Goal: Check status: Verify the current state of an ongoing process or item

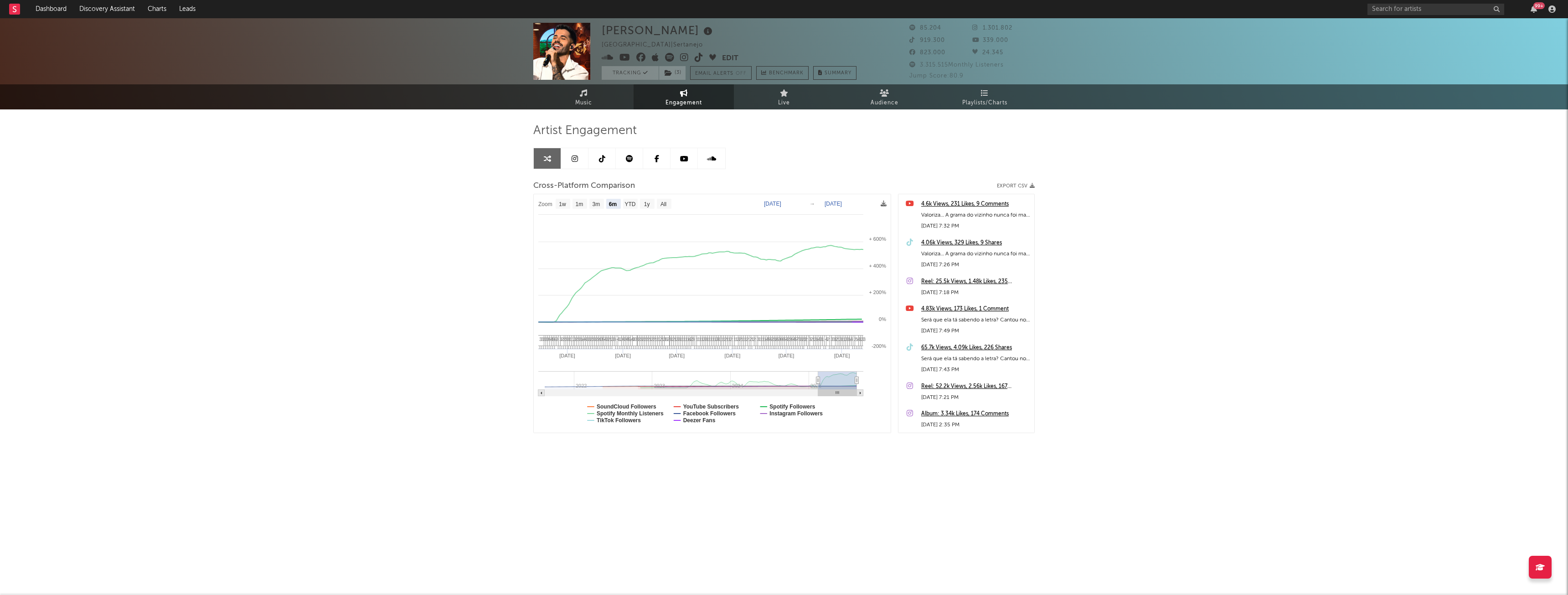
select select "6m"
click at [327, 225] on div "[PERSON_NAME] [GEOGRAPHIC_DATA] | Sertanejo Edit Tracking ( 3 ) Email Alerts Of…" at bounding box center [784, 258] width 1568 height 479
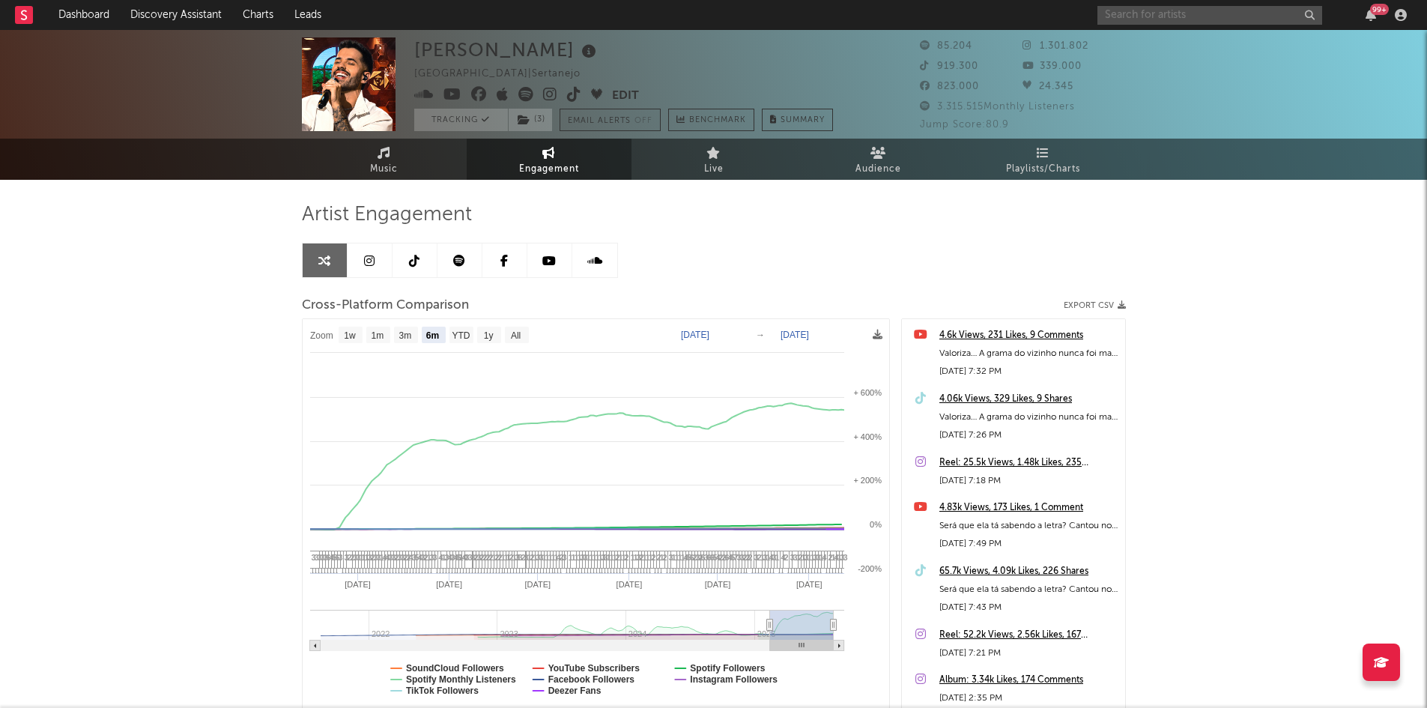
click at [1163, 21] on input "text" at bounding box center [1209, 15] width 225 height 19
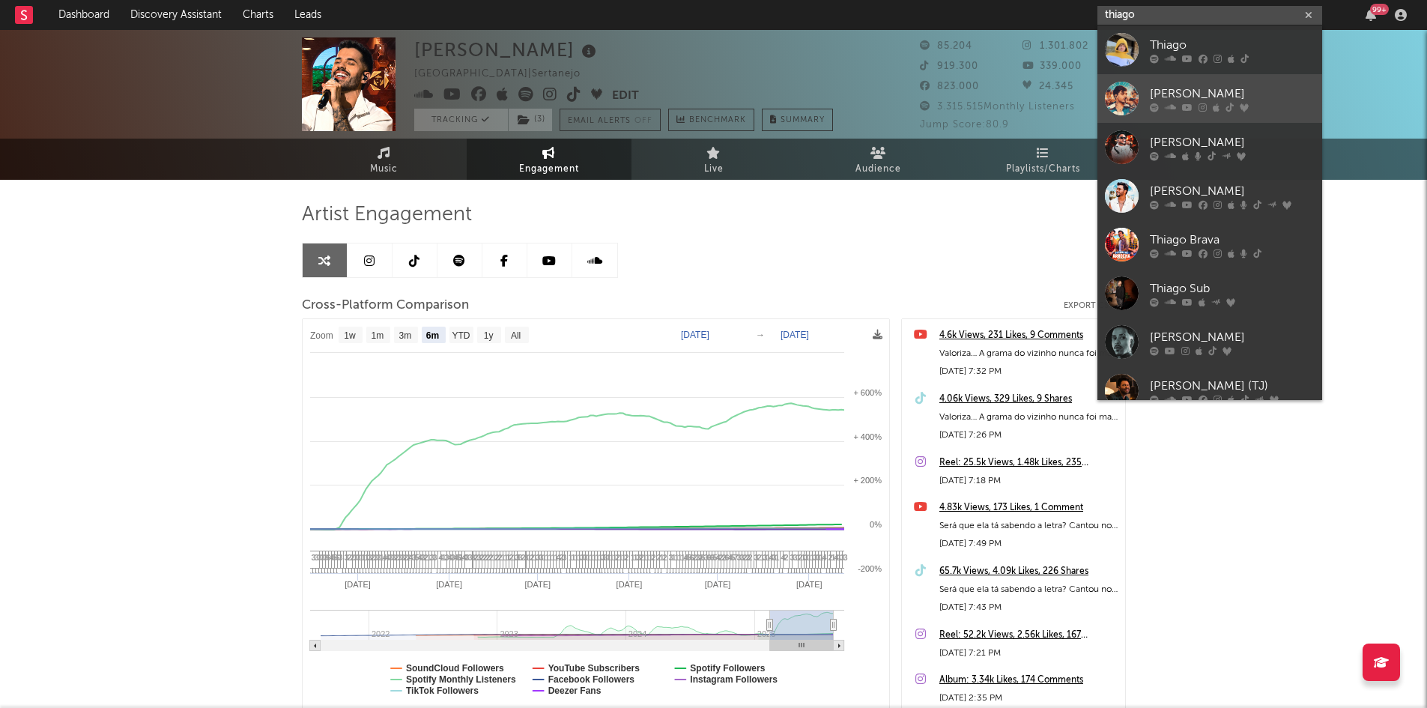
type input "thiago"
click at [1182, 91] on div "[PERSON_NAME]" at bounding box center [1231, 94] width 165 height 18
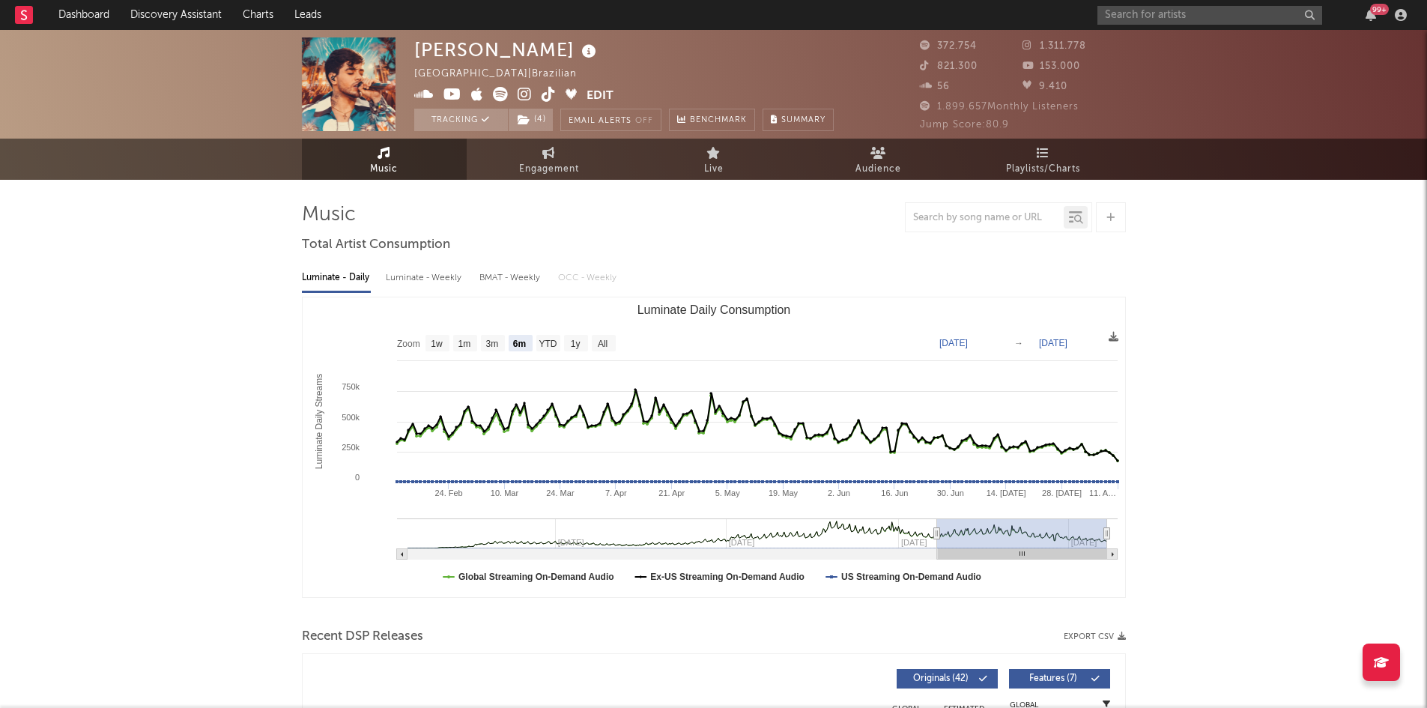
select select "6m"
click at [588, 152] on link "Engagement" at bounding box center [549, 159] width 165 height 41
select select "1w"
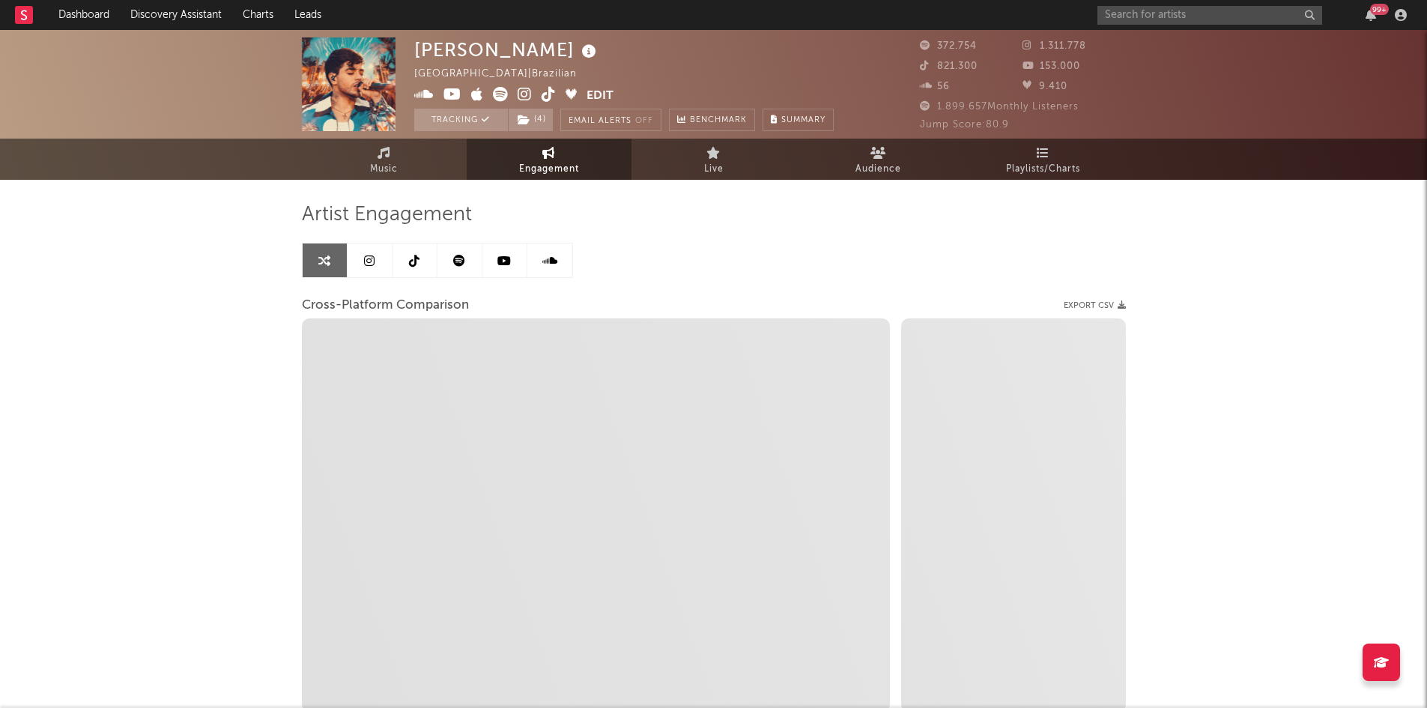
click at [532, 172] on span "Engagement" at bounding box center [549, 169] width 60 height 18
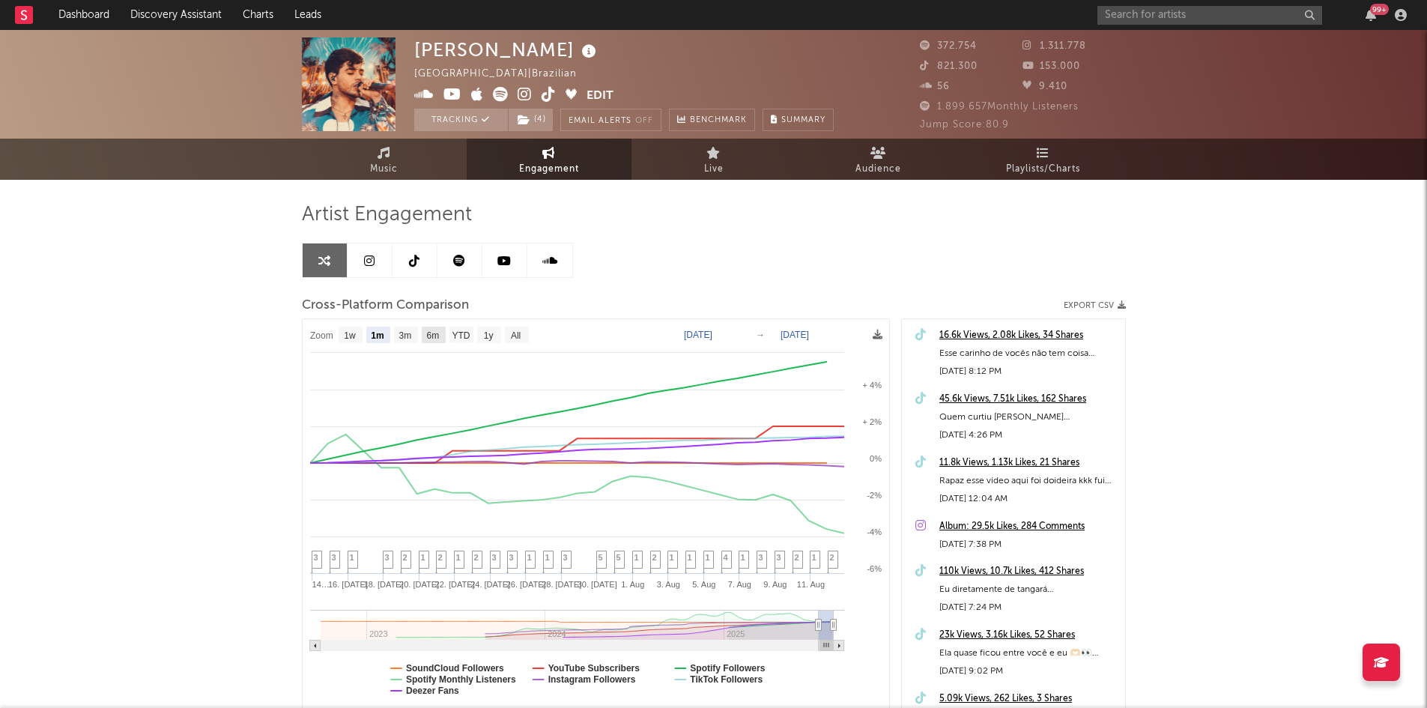
click at [438, 335] on text "6m" at bounding box center [432, 335] width 13 height 10
select select "6m"
type input "[DATE]"
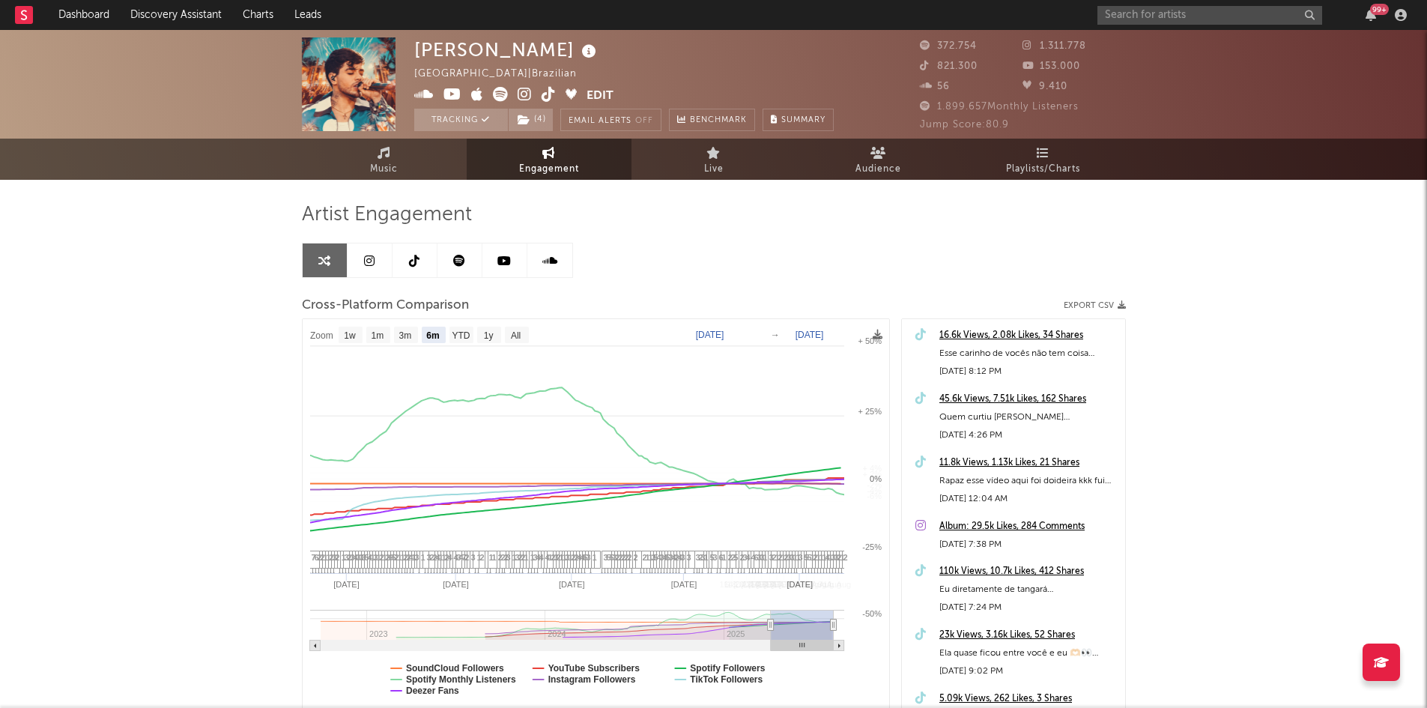
select select "6m"
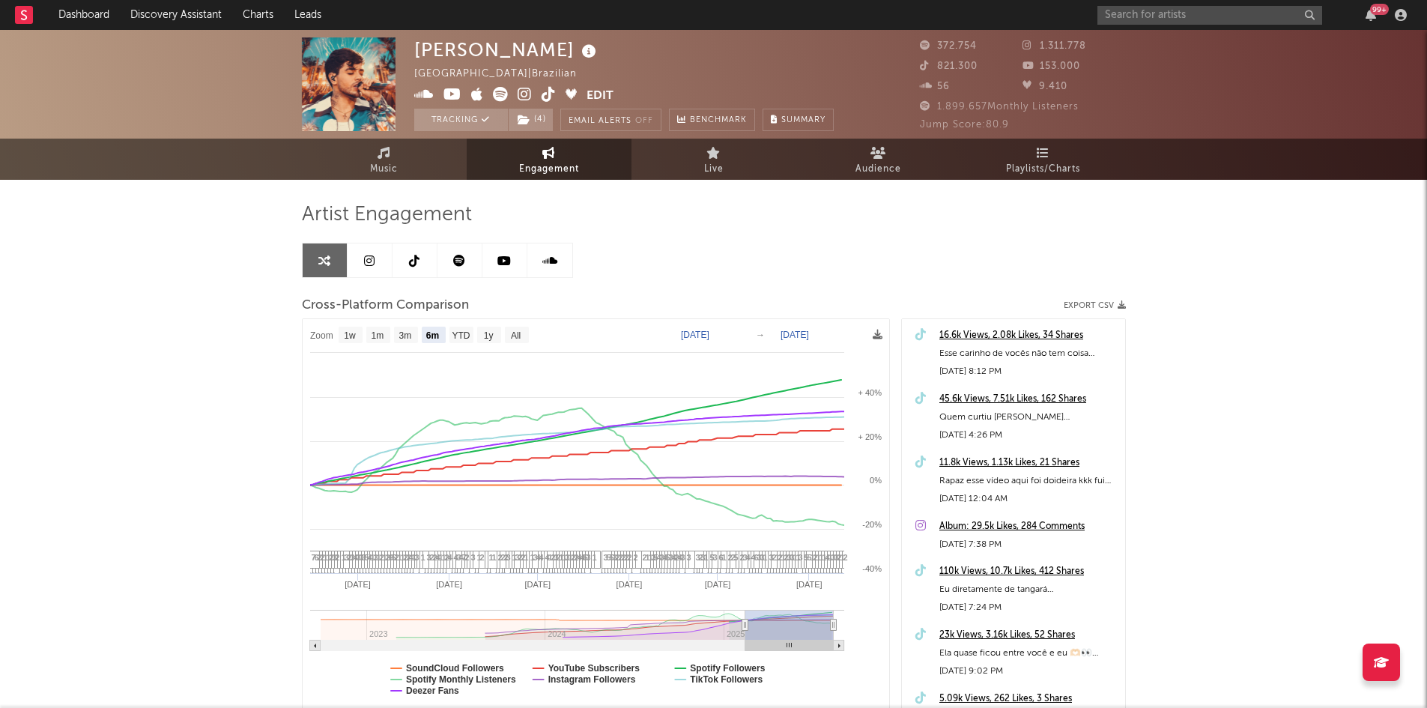
click at [446, 261] on link at bounding box center [459, 260] width 45 height 34
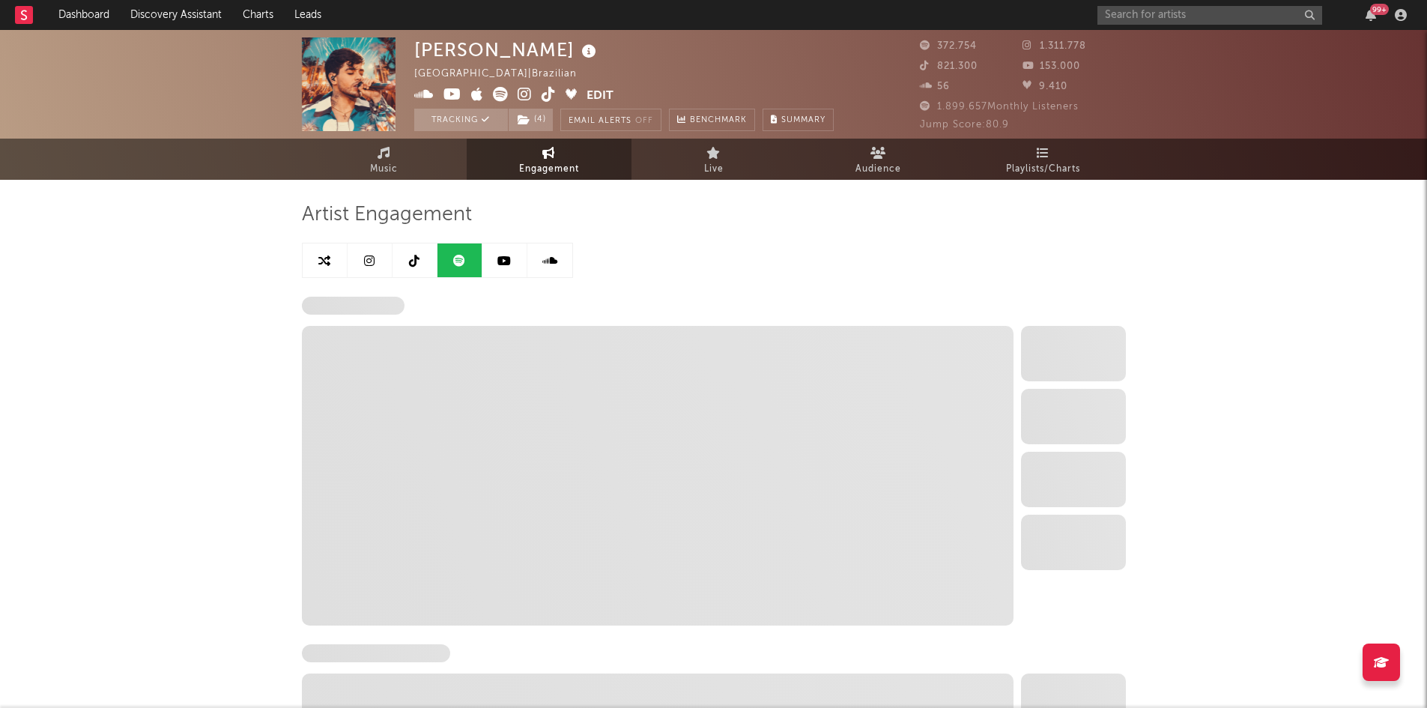
select select "6m"
select select "1w"
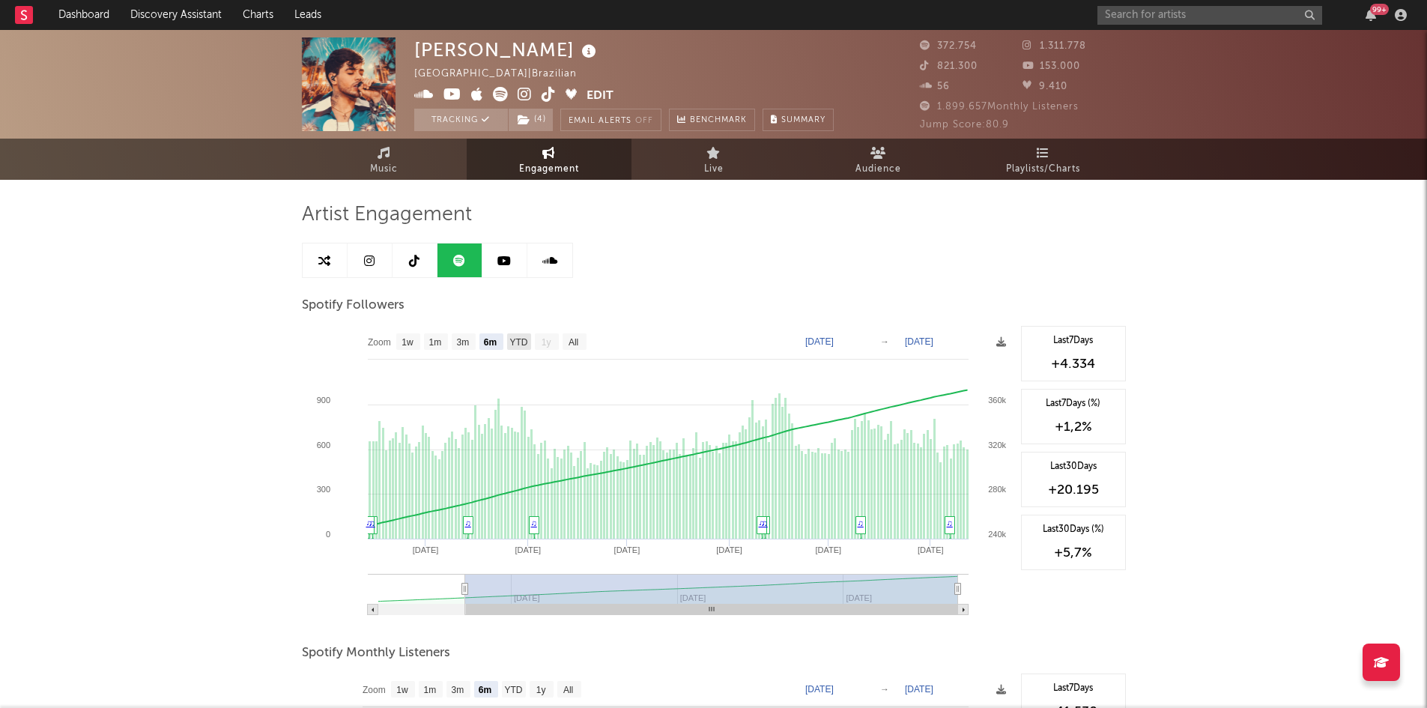
click at [518, 347] on text "YTD" at bounding box center [518, 342] width 18 height 10
select select "YTD"
type input "[DATE]"
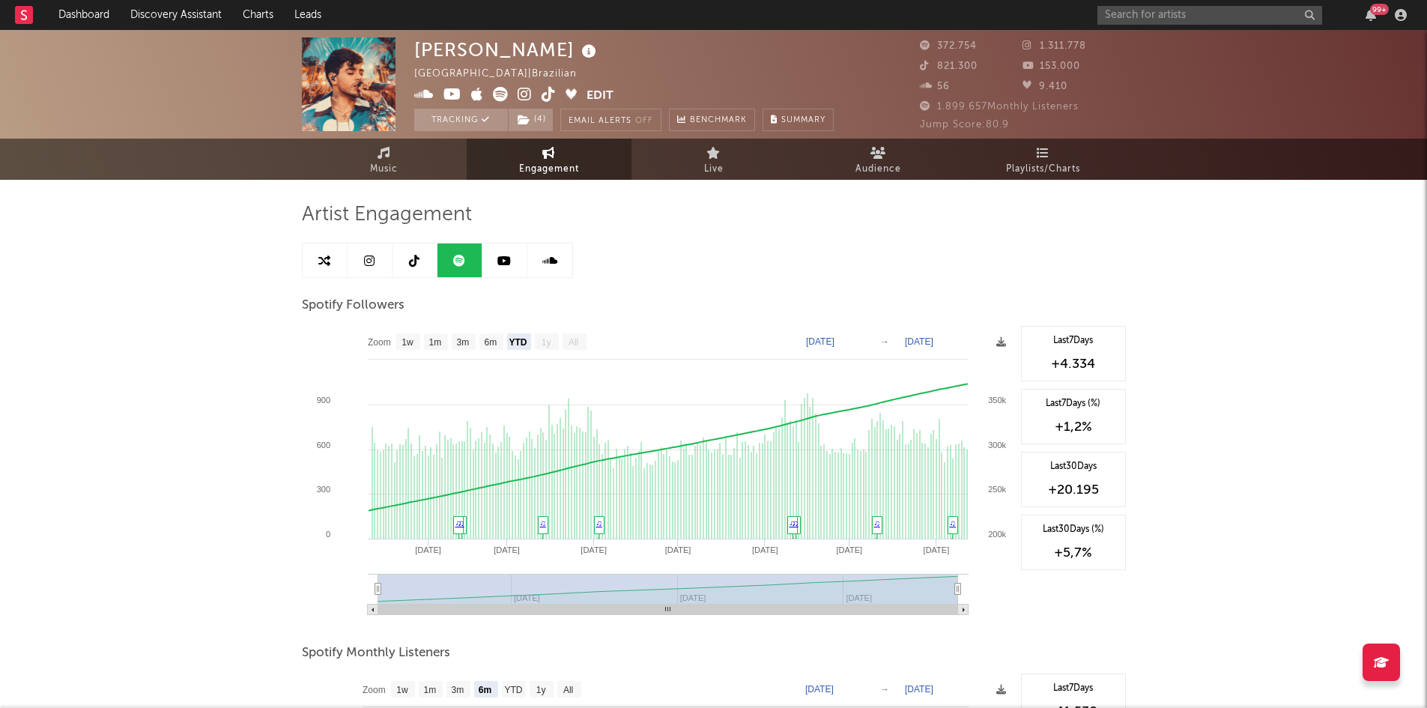
click at [518, 347] on text "YTD" at bounding box center [517, 342] width 18 height 10
select select "YTD"
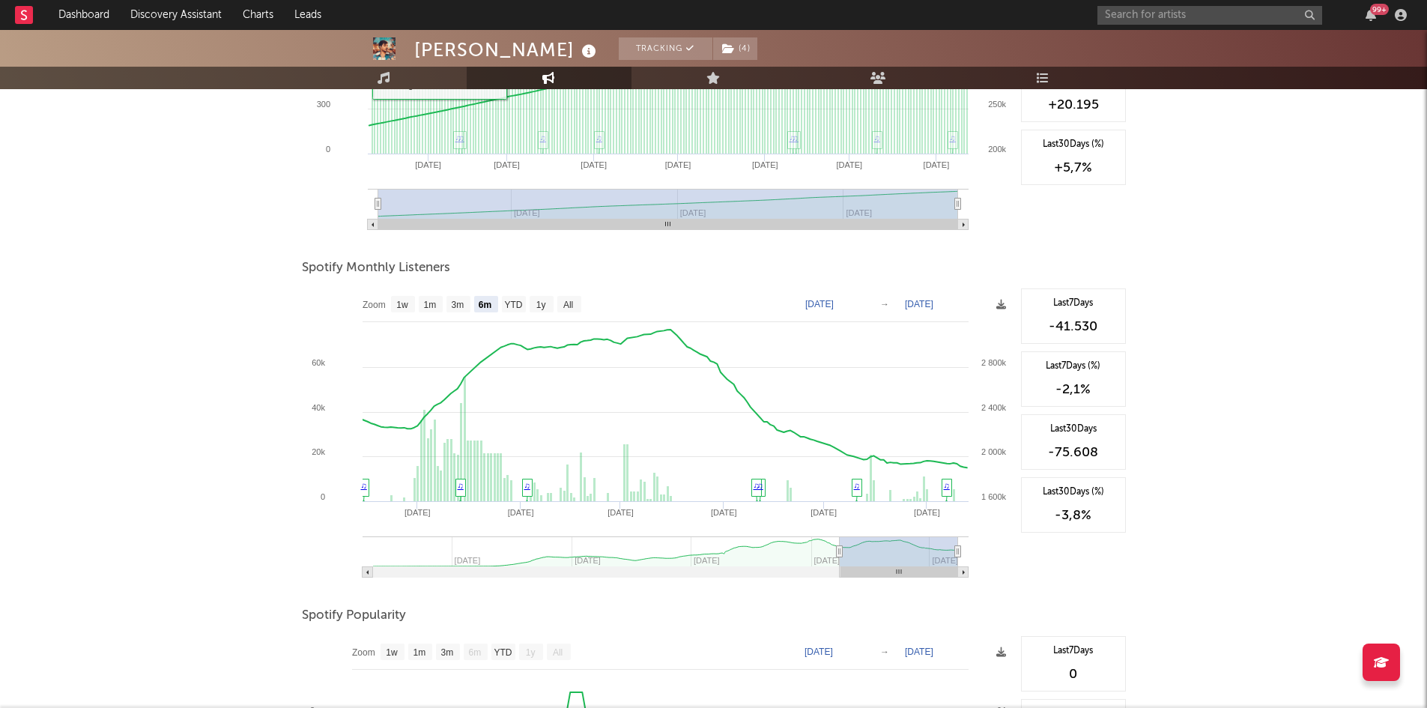
scroll to position [389, 0]
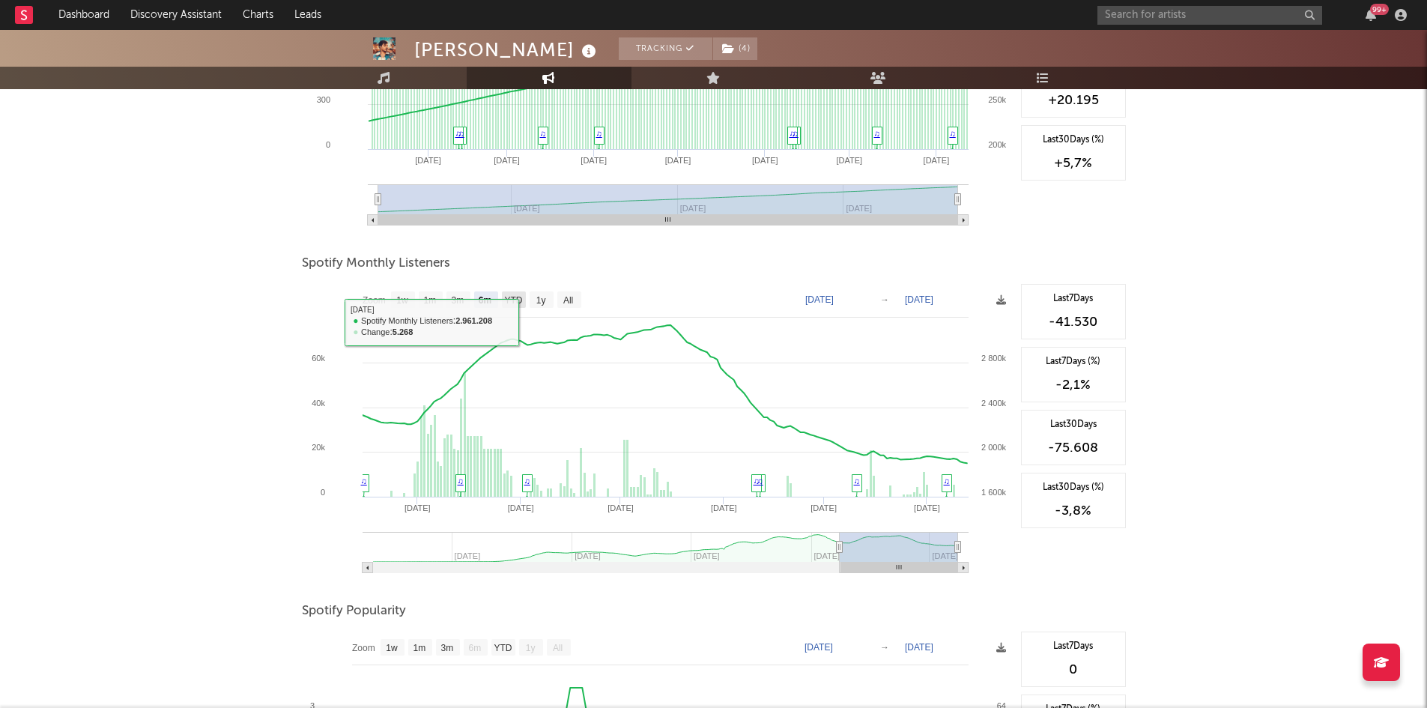
click at [514, 295] on text "YTD" at bounding box center [513, 300] width 18 height 10
select select "YTD"
type input "[DATE]"
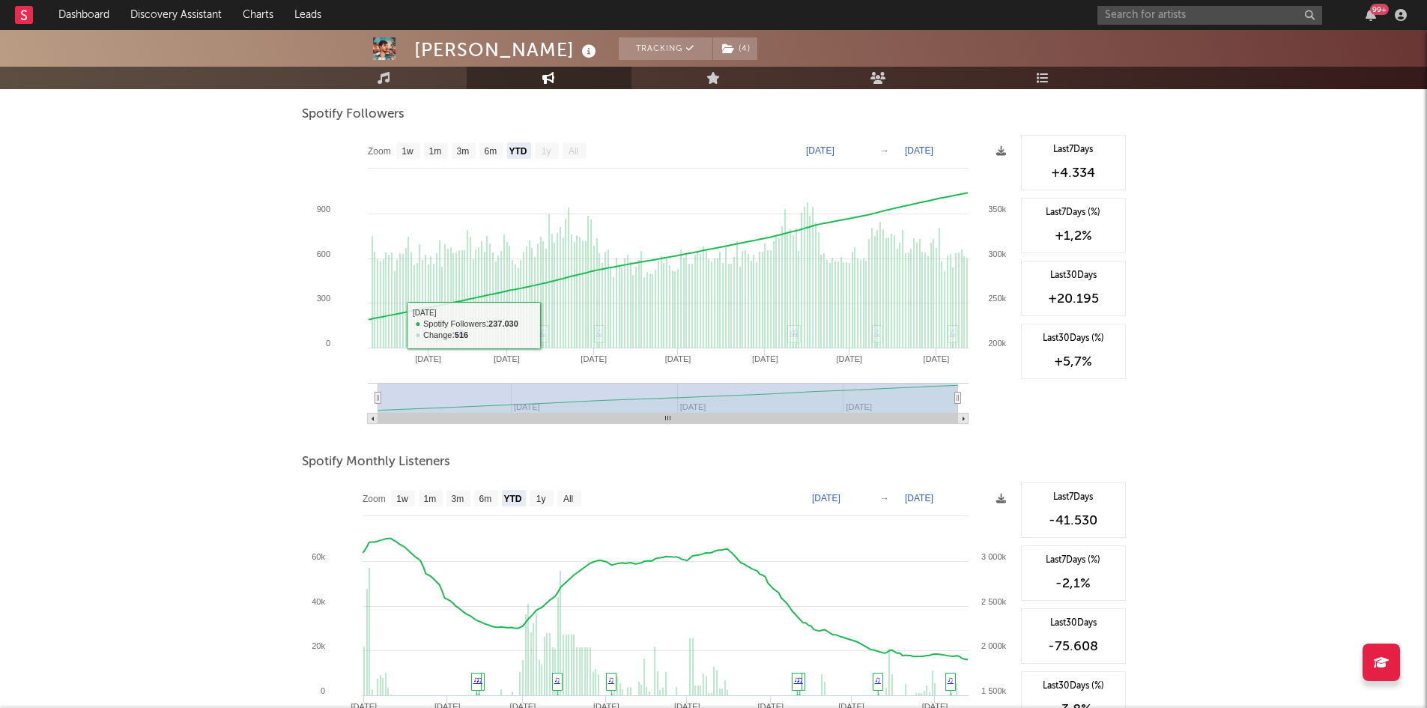
scroll to position [0, 0]
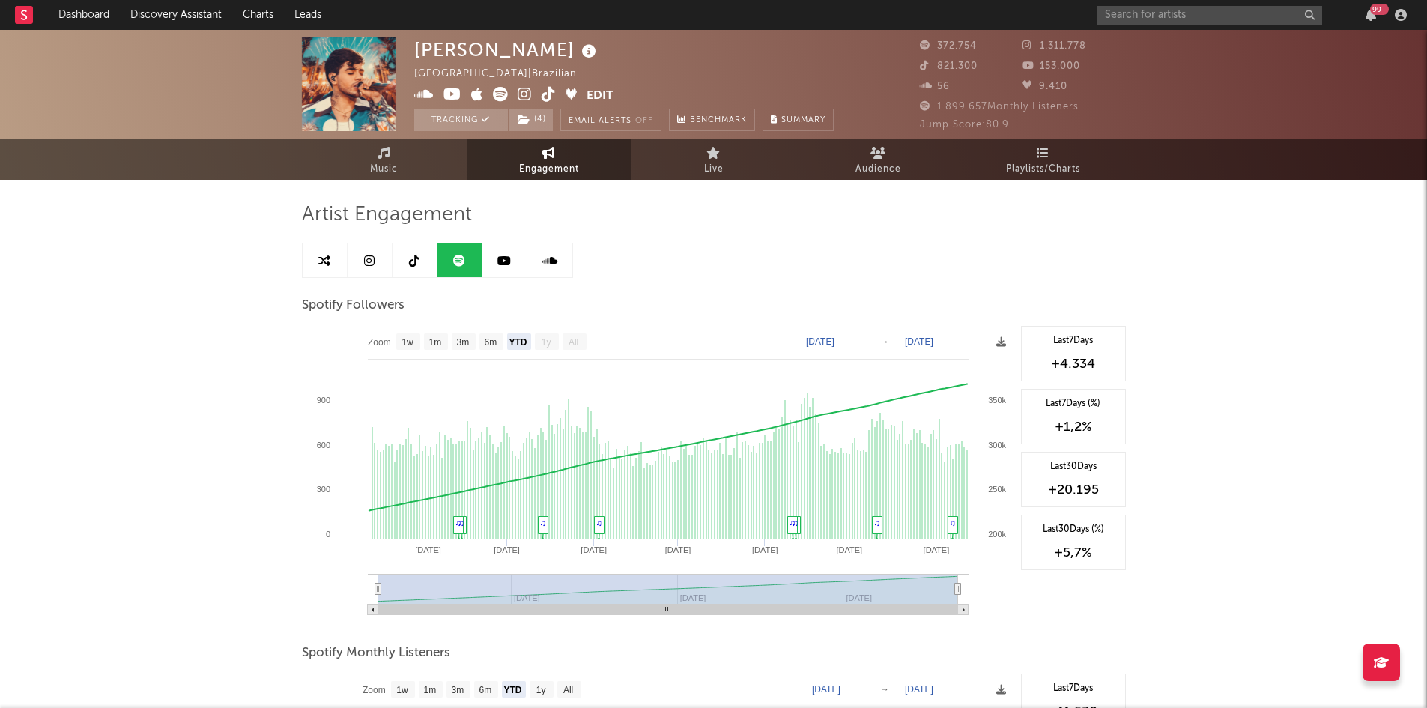
click at [325, 258] on icon at bounding box center [324, 261] width 12 height 12
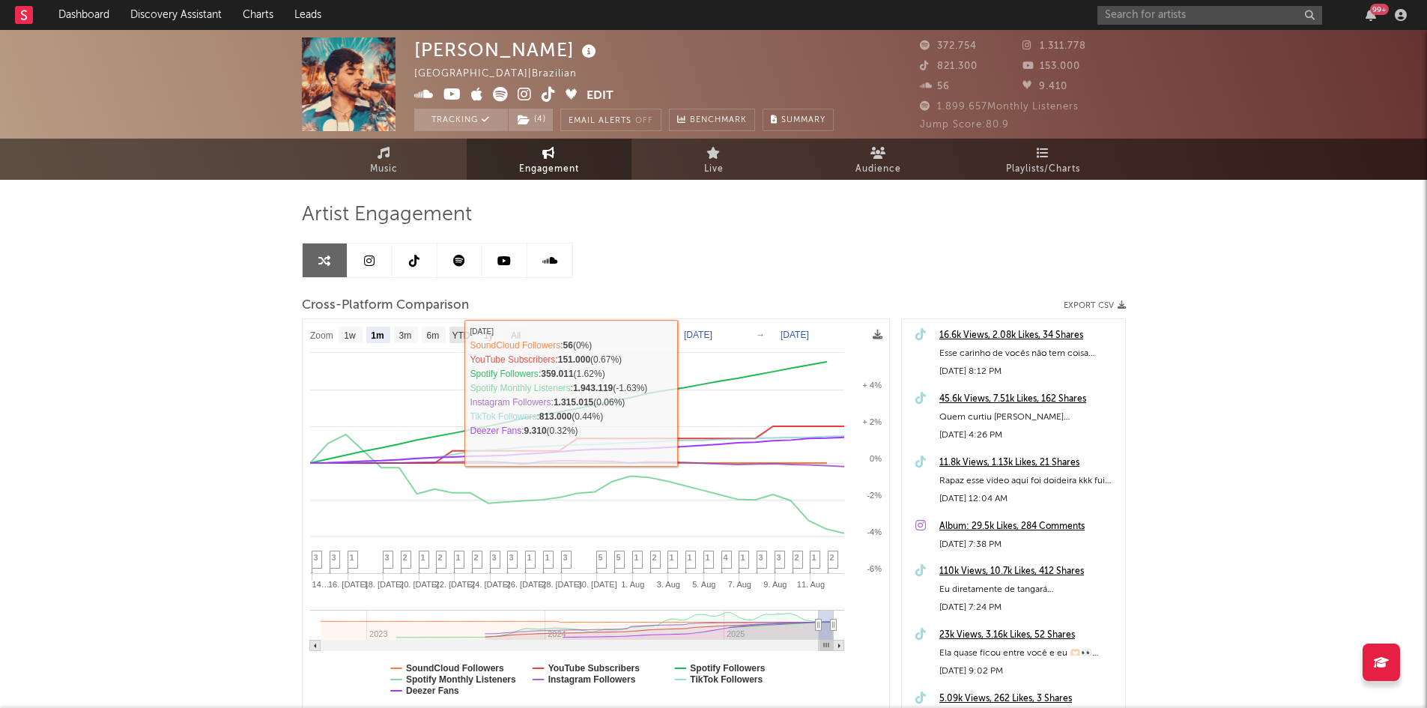
click at [457, 342] on rect at bounding box center [461, 334] width 24 height 16
select select "YTD"
type input "[DATE]"
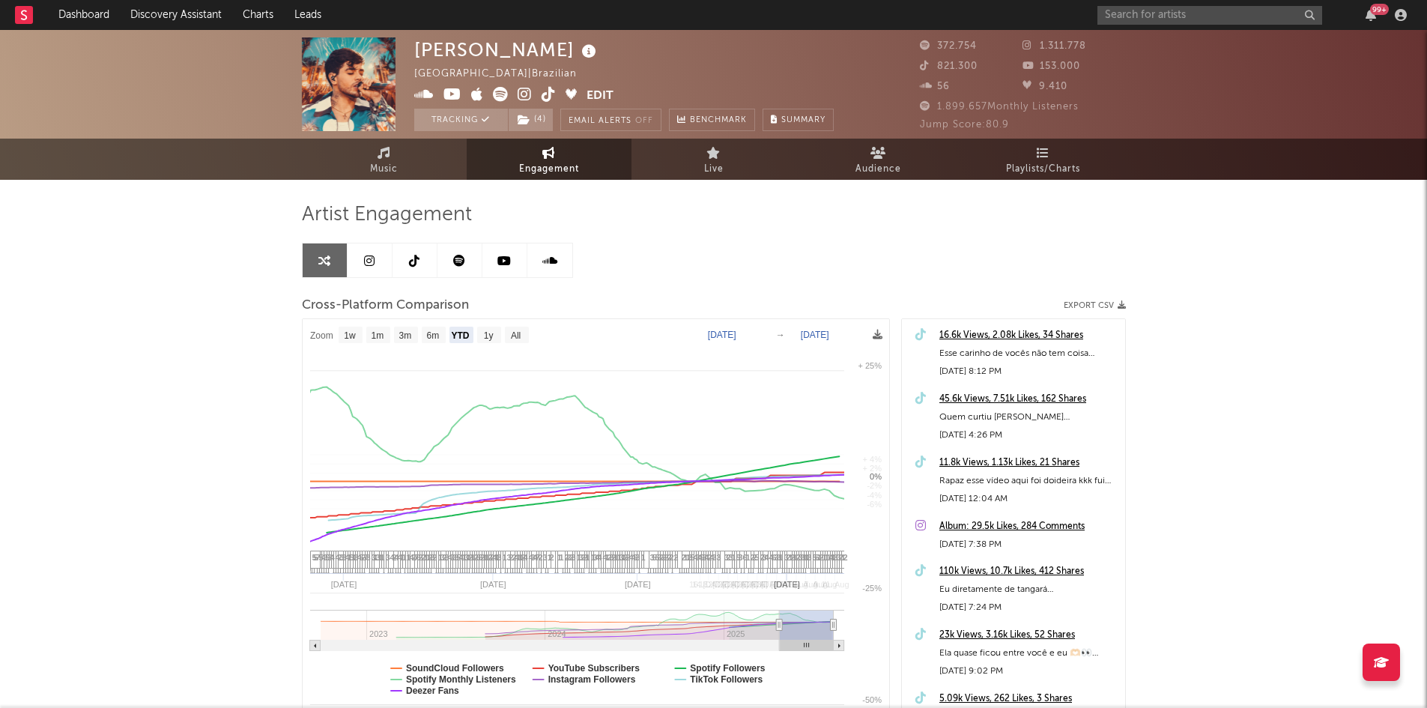
select select "1w"
